Goal: Navigation & Orientation: Find specific page/section

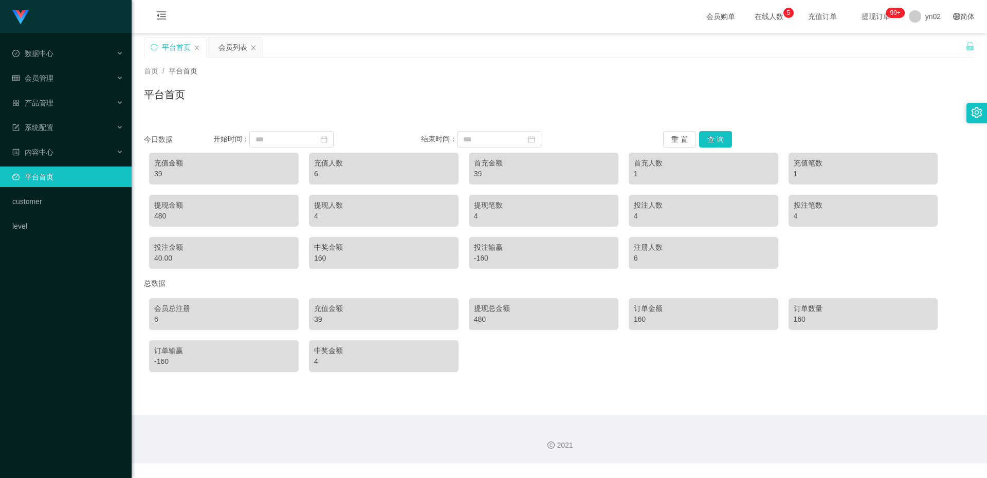
click at [72, 321] on div "Shopee工作台代理端 数据中心 会员管理 会员列表 会员加减打码量 提现列表 赠送彩金 在线用户 陪玩用户 充值列表 会员加扣款 产品管理 系统配置 内容…" at bounding box center [66, 239] width 132 height 478
click at [71, 308] on div "Shopee工作台代理端 数据中心 会员管理 会员列表 会员加减打码量 提现列表 赠送彩金 在线用户 陪玩用户 充值列表 会员加扣款 产品管理 系统配置 内容…" at bounding box center [66, 239] width 132 height 478
click at [70, 306] on div "Shopee工作台代理端 数据中心 会员管理 会员列表 会员加减打码量 提现列表 赠送彩金 在线用户 陪玩用户 充值列表 会员加扣款 产品管理 系统配置 内容…" at bounding box center [66, 239] width 132 height 478
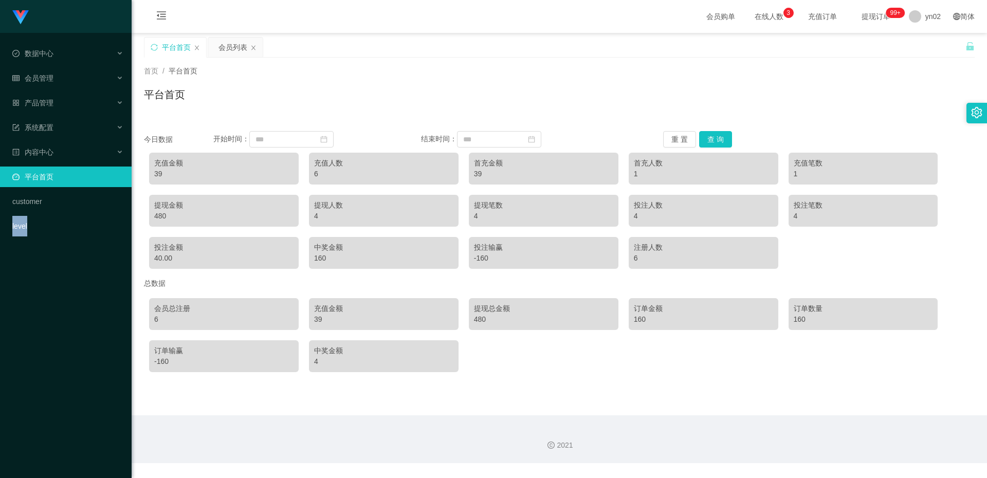
click at [66, 322] on div "Shopee工作台代理端 数据中心 会员管理 会员列表 会员加减打码量 提现列表 赠送彩金 在线用户 陪玩用户 充值列表 会员加扣款 产品管理 系统配置 内容…" at bounding box center [66, 239] width 132 height 478
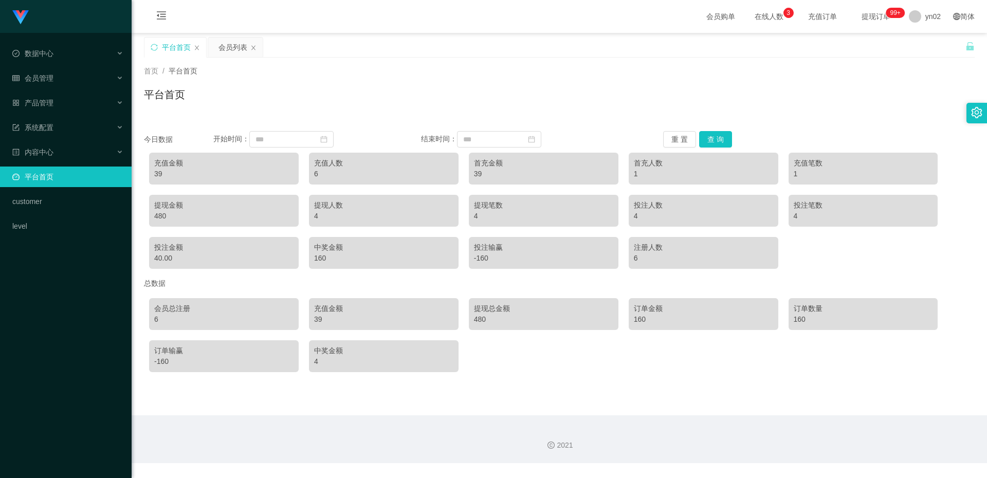
click at [66, 322] on div "Shopee工作台代理端 数据中心 会员管理 会员列表 会员加减打码量 提现列表 赠送彩金 在线用户 陪玩用户 充值列表 会员加扣款 产品管理 系统配置 内容…" at bounding box center [66, 239] width 132 height 478
click at [63, 324] on div "Shopee工作台代理端 数据中心 会员管理 会员列表 会员加减打码量 提现列表 赠送彩金 在线用户 陪玩用户 充值列表 会员加扣款 产品管理 系统配置 内容…" at bounding box center [66, 239] width 132 height 478
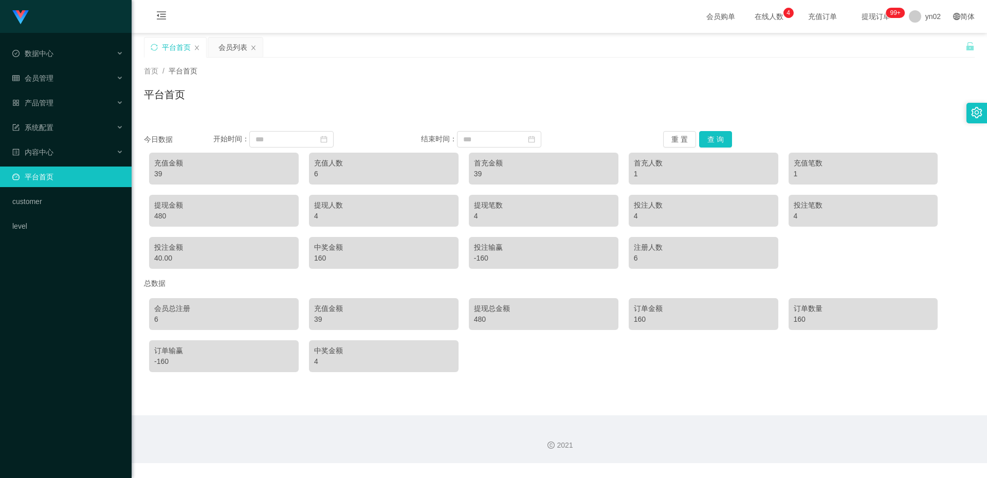
click at [63, 324] on div "Shopee工作台代理端 数据中心 会员管理 会员列表 会员加减打码量 提现列表 赠送彩金 在线用户 陪玩用户 充值列表 会员加扣款 产品管理 系统配置 内容…" at bounding box center [66, 239] width 132 height 478
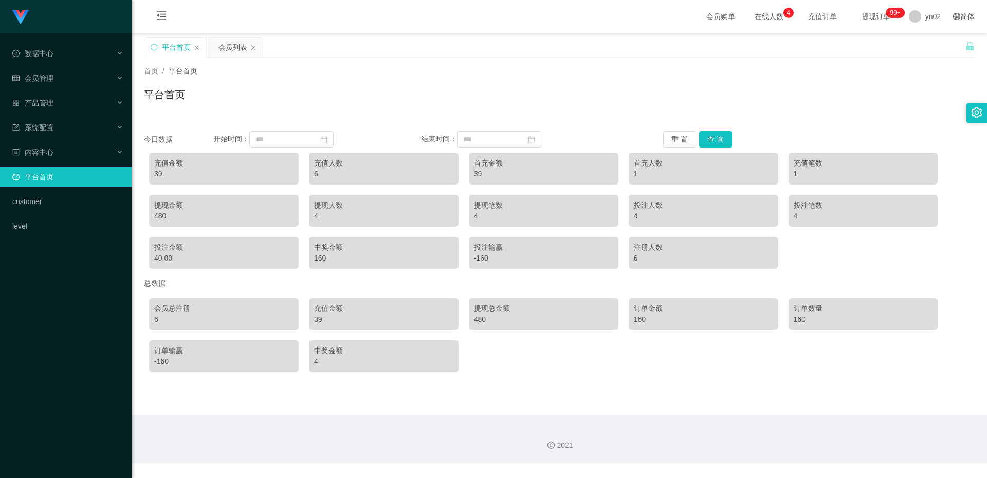
click at [63, 324] on div "Shopee工作台代理端 数据中心 会员管理 会员列表 会员加减打码量 提现列表 赠送彩金 在线用户 陪玩用户 充值列表 会员加扣款 产品管理 系统配置 内容…" at bounding box center [66, 239] width 132 height 478
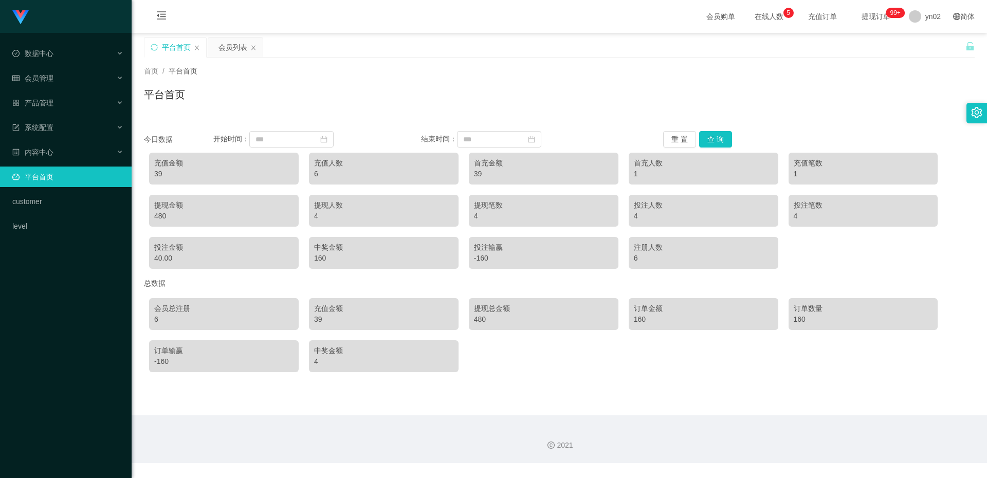
click at [63, 324] on div "Shopee工作台代理端 数据中心 会员管理 会员列表 会员加减打码量 提现列表 赠送彩金 在线用户 陪玩用户 充值列表 会员加扣款 产品管理 系统配置 内容…" at bounding box center [66, 239] width 132 height 478
